Goal: Task Accomplishment & Management: Complete application form

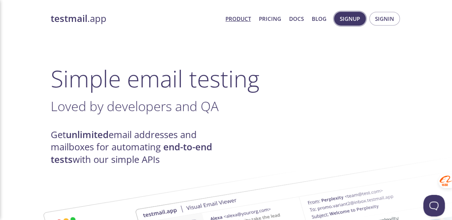
click at [356, 18] on span "Signup" at bounding box center [350, 18] width 20 height 9
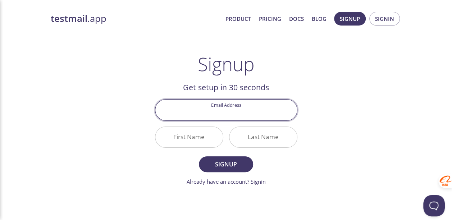
click at [230, 113] on input "Email Address" at bounding box center [226, 110] width 142 height 20
type input "[EMAIL_ADDRESS][DOMAIN_NAME]"
click at [222, 164] on span "Signup" at bounding box center [226, 164] width 38 height 10
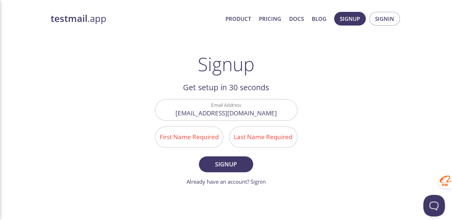
click at [185, 134] on input "First Name Required" at bounding box center [189, 137] width 68 height 20
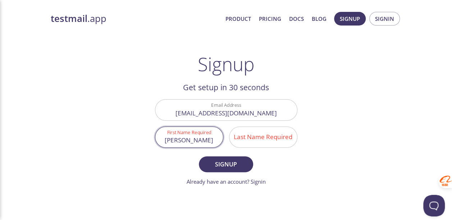
type input "[PERSON_NAME]"
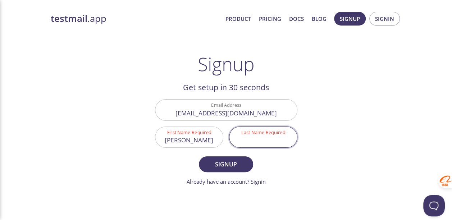
click at [248, 135] on input "Last Name Required" at bounding box center [263, 137] width 68 height 20
type input "[PERSON_NAME]"
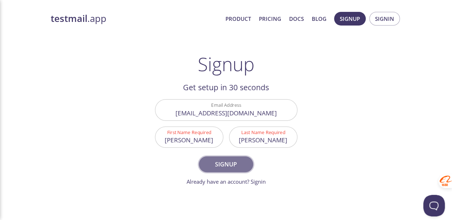
click at [224, 167] on span "Signup" at bounding box center [226, 164] width 38 height 10
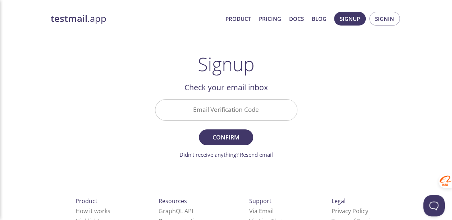
click at [206, 109] on input "Email Verification Code" at bounding box center [226, 110] width 142 height 20
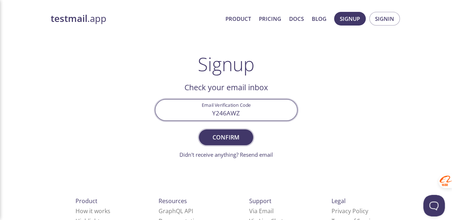
type input "Y246AWZ"
click at [230, 137] on span "Confirm" at bounding box center [226, 137] width 38 height 10
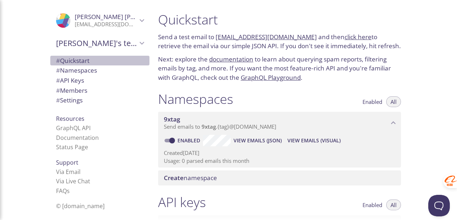
drag, startPoint x: 70, startPoint y: 58, endPoint x: 78, endPoint y: 64, distance: 10.4
click at [70, 58] on span "# Quickstart" at bounding box center [72, 60] width 33 height 8
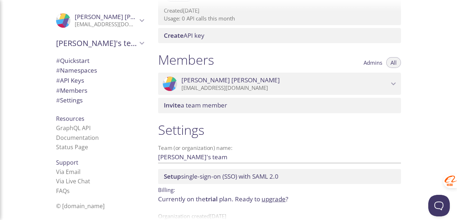
scroll to position [291, 0]
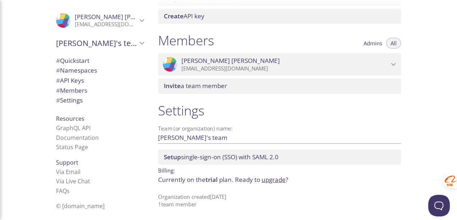
click at [140, 42] on icon "Elizabeth's team" at bounding box center [142, 43] width 5 height 3
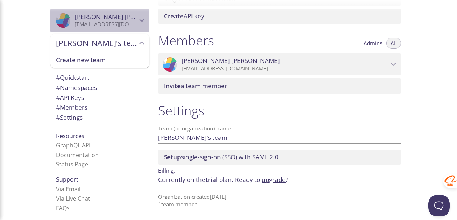
click at [137, 19] on icon "Elizabeth Davis" at bounding box center [141, 20] width 9 height 9
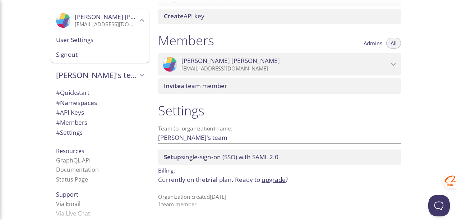
click at [83, 19] on span "[PERSON_NAME]" at bounding box center [124, 17] width 98 height 8
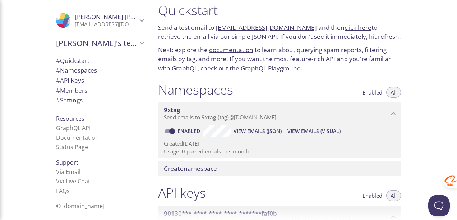
scroll to position [0, 0]
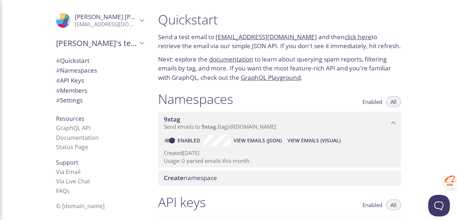
click at [185, 19] on h1 "Quickstart" at bounding box center [279, 19] width 243 height 16
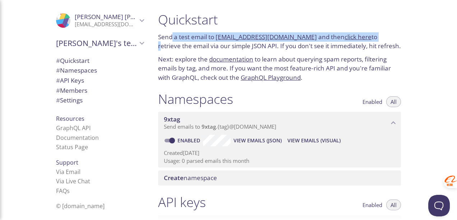
drag, startPoint x: 205, startPoint y: 37, endPoint x: 368, endPoint y: 39, distance: 162.8
click at [368, 39] on p "Send a test email to [EMAIL_ADDRESS][DOMAIN_NAME] and then click here to retrie…" at bounding box center [279, 41] width 243 height 18
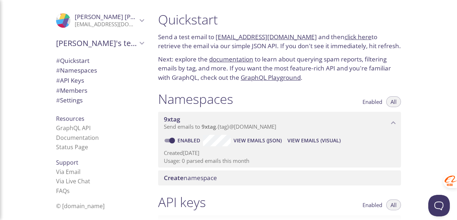
drag, startPoint x: 368, startPoint y: 39, endPoint x: 299, endPoint y: 54, distance: 70.2
click at [299, 54] on div "Quickstart Send a test email to [EMAIL_ADDRESS][DOMAIN_NAME] and then click her…" at bounding box center [279, 46] width 254 height 79
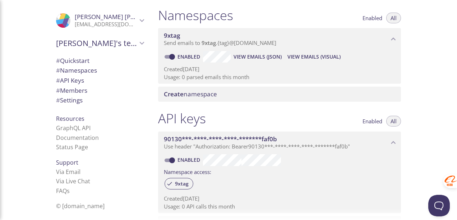
scroll to position [252, 0]
